Goal: Use online tool/utility: Utilize a website feature to perform a specific function

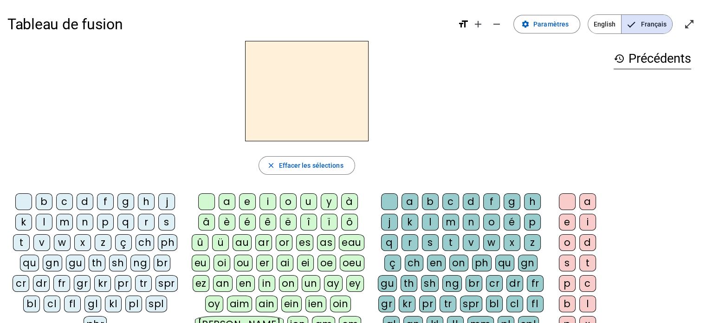
click at [307, 202] on div "u" at bounding box center [309, 201] width 17 height 17
click at [162, 221] on div "s" at bounding box center [166, 222] width 17 height 17
click at [48, 202] on div "b" at bounding box center [44, 201] width 17 height 17
click at [44, 221] on div "l" at bounding box center [44, 222] width 17 height 17
click at [89, 207] on div "d" at bounding box center [85, 201] width 17 height 17
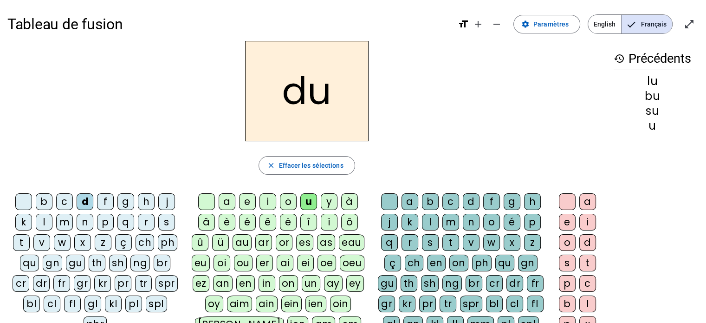
click at [25, 240] on div "t" at bounding box center [21, 242] width 17 height 17
click at [222, 205] on div "a" at bounding box center [227, 201] width 17 height 17
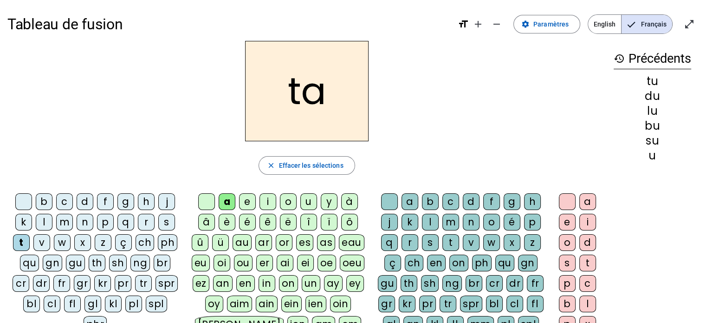
click at [162, 222] on div "s" at bounding box center [166, 222] width 17 height 17
click at [65, 225] on div "m" at bounding box center [64, 222] width 17 height 17
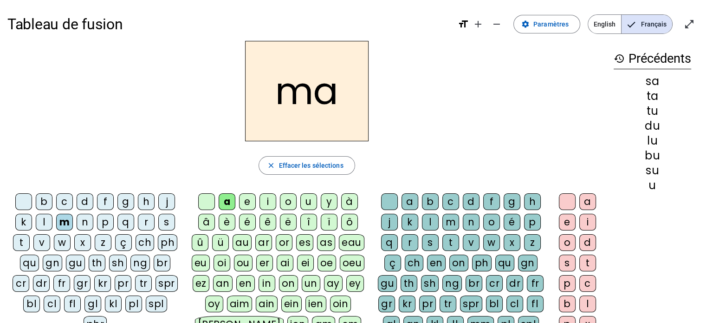
click at [46, 220] on div "l" at bounding box center [44, 222] width 17 height 17
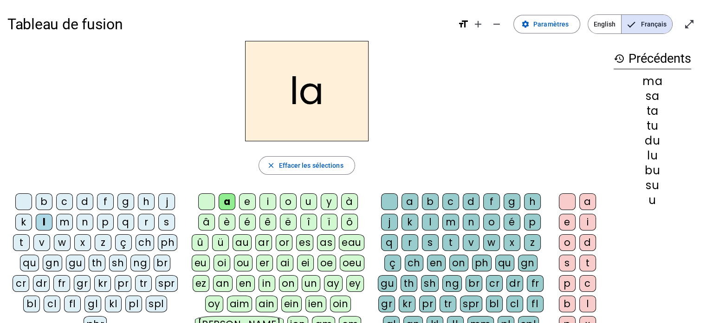
click at [245, 206] on div "e" at bounding box center [247, 201] width 17 height 17
click at [162, 222] on div "s" at bounding box center [166, 222] width 17 height 17
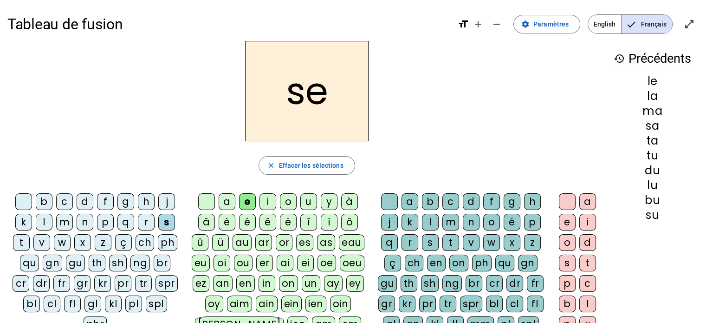
click at [269, 204] on div "i" at bounding box center [268, 201] width 17 height 17
click at [82, 222] on div "n" at bounding box center [85, 222] width 17 height 17
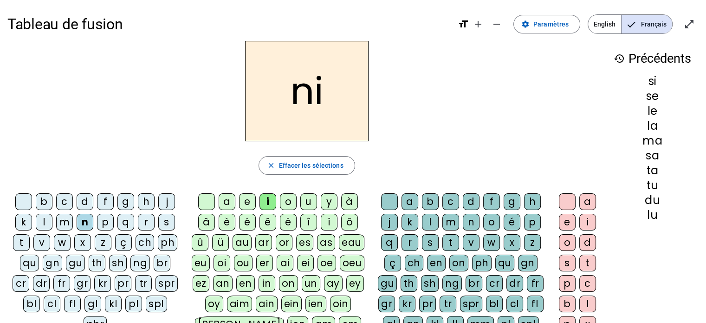
click at [105, 221] on div "p" at bounding box center [105, 222] width 17 height 17
